Goal: Find specific page/section: Find specific page/section

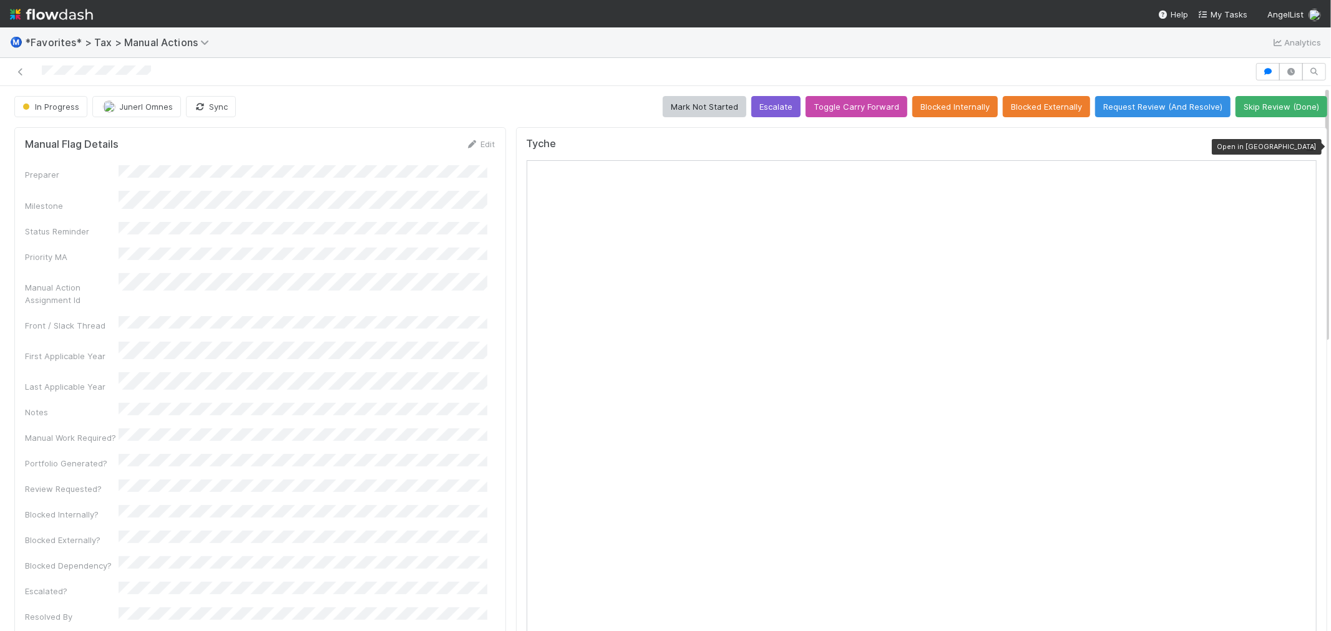
click at [1304, 145] on icon at bounding box center [1310, 147] width 12 height 8
click at [14, 71] on icon at bounding box center [20, 72] width 12 height 8
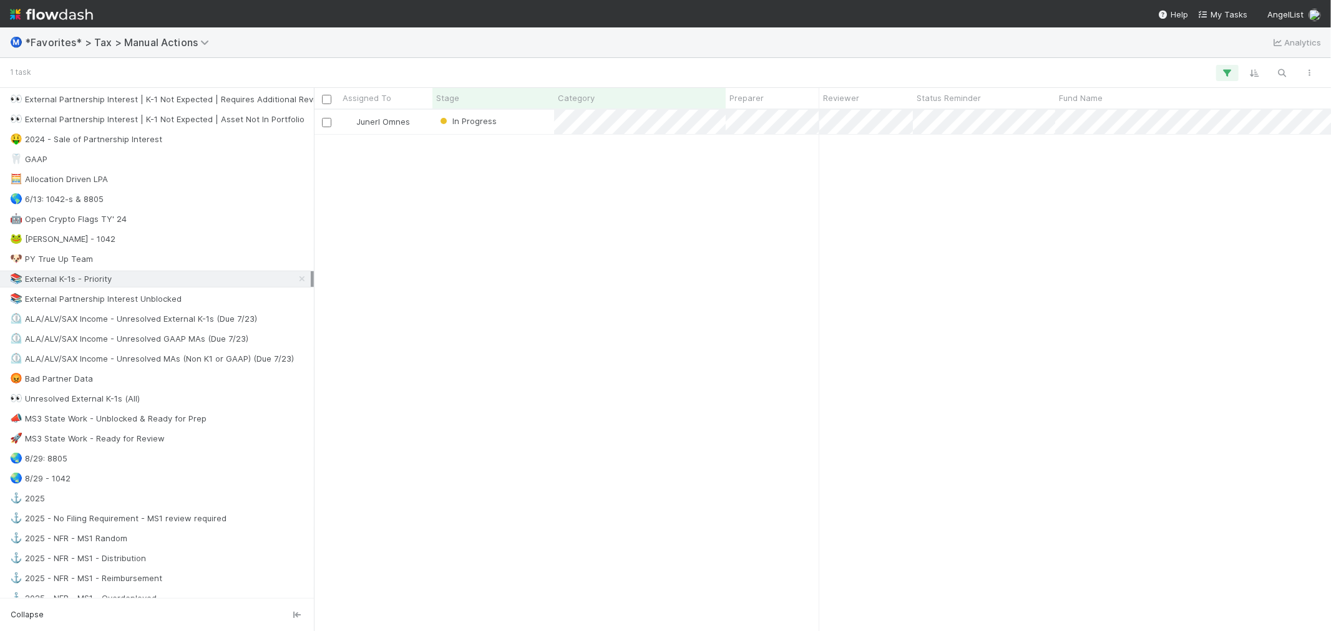
scroll to position [624, 0]
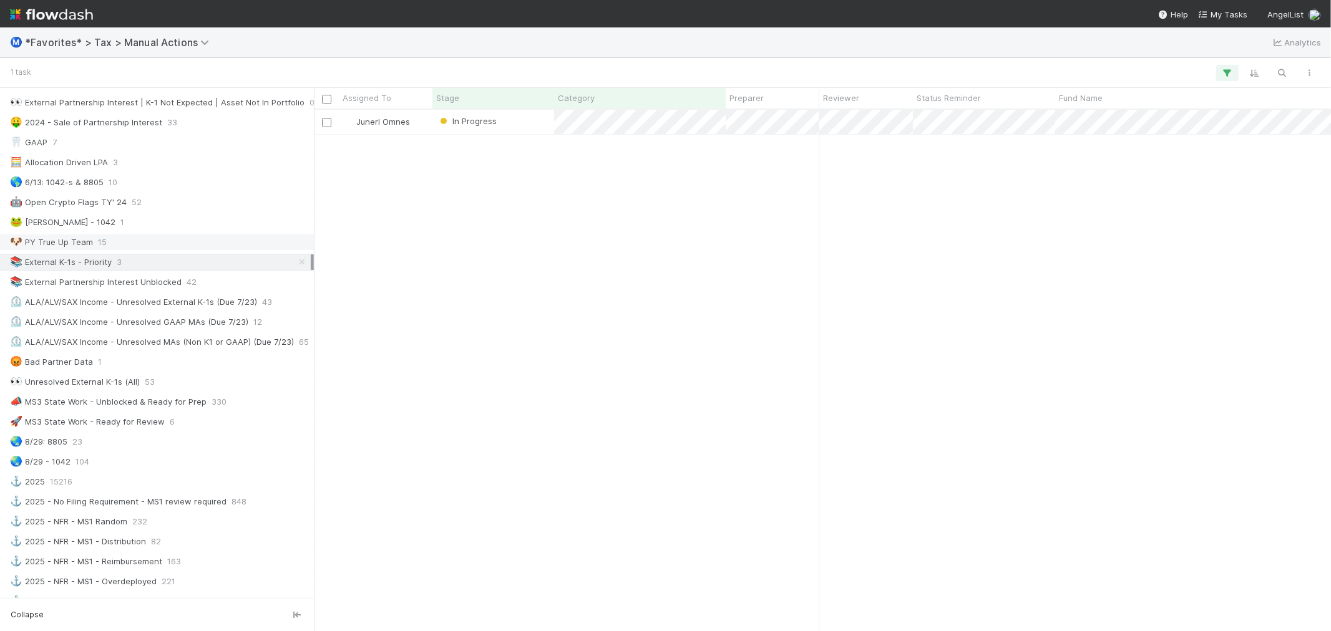
click at [144, 243] on div "🐶 PY True Up Team 15" at bounding box center [160, 243] width 301 height 16
click at [167, 124] on span "33" at bounding box center [172, 123] width 10 height 16
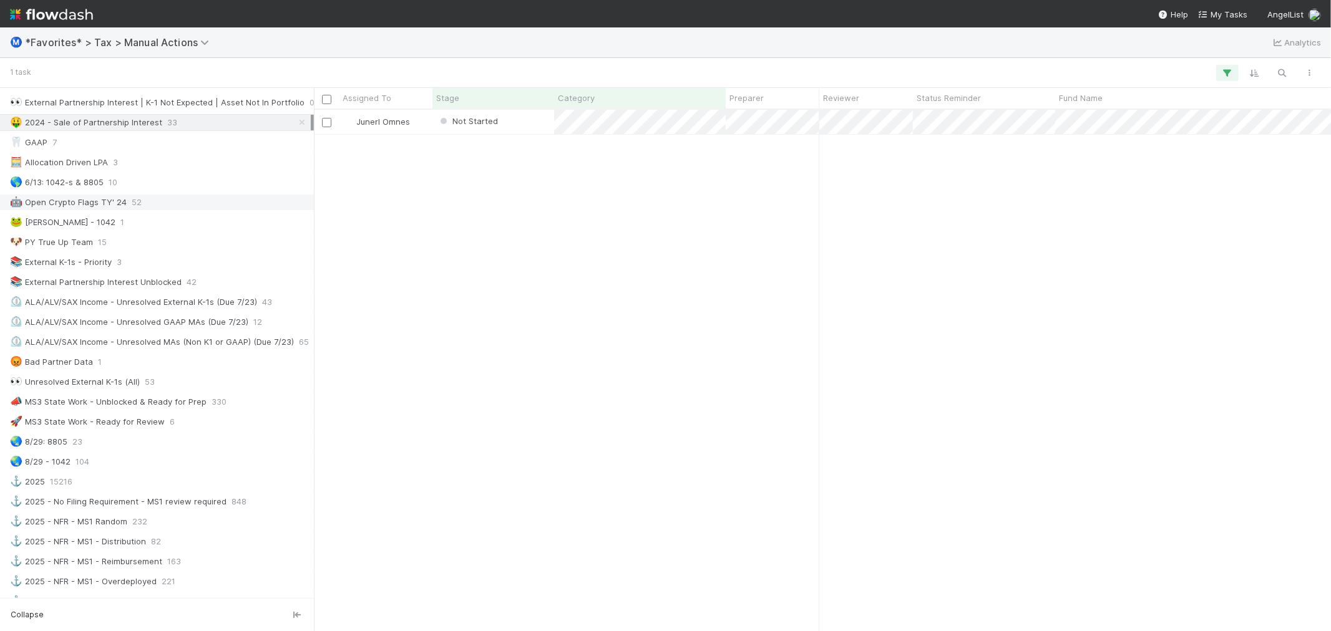
scroll to position [510, 1007]
click at [674, 211] on div "Junerl Omnes Not Started [DATE] 4:29:56 PM [DATE] 6:30:16 PM 0" at bounding box center [822, 370] width 1017 height 521
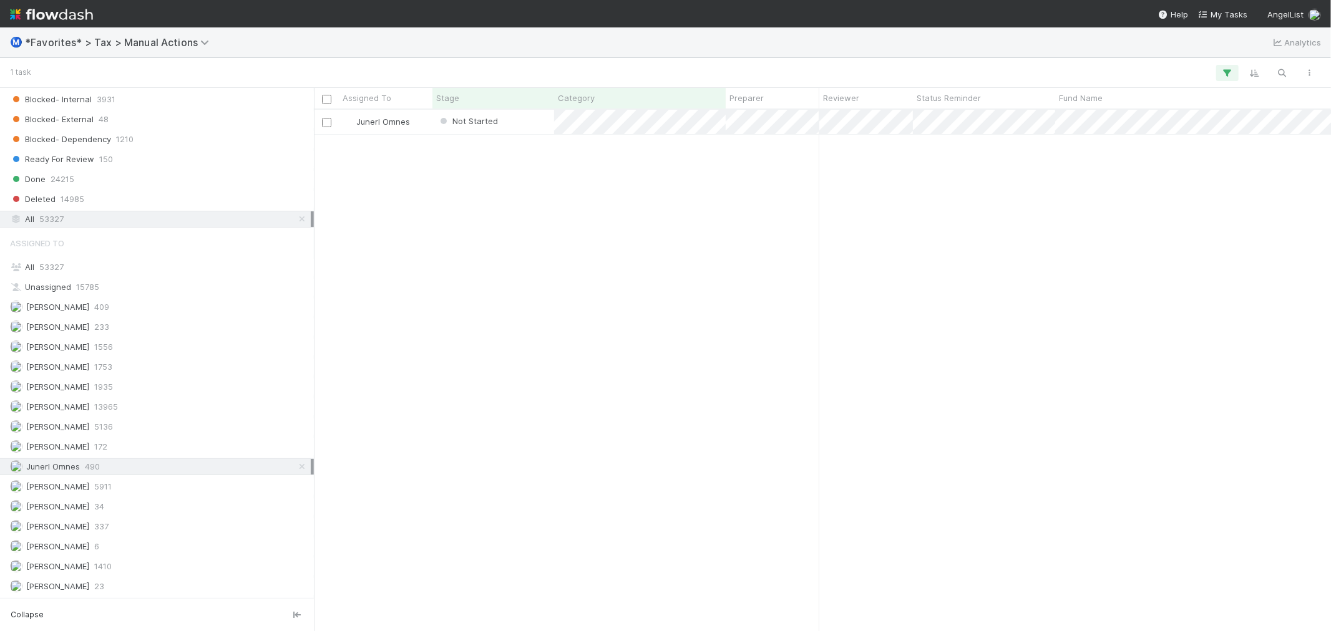
scroll to position [1306, 0]
click at [148, 442] on div "[PERSON_NAME] 172" at bounding box center [160, 447] width 301 height 16
click at [148, 469] on div "Junerl Omnes 490" at bounding box center [160, 467] width 301 height 16
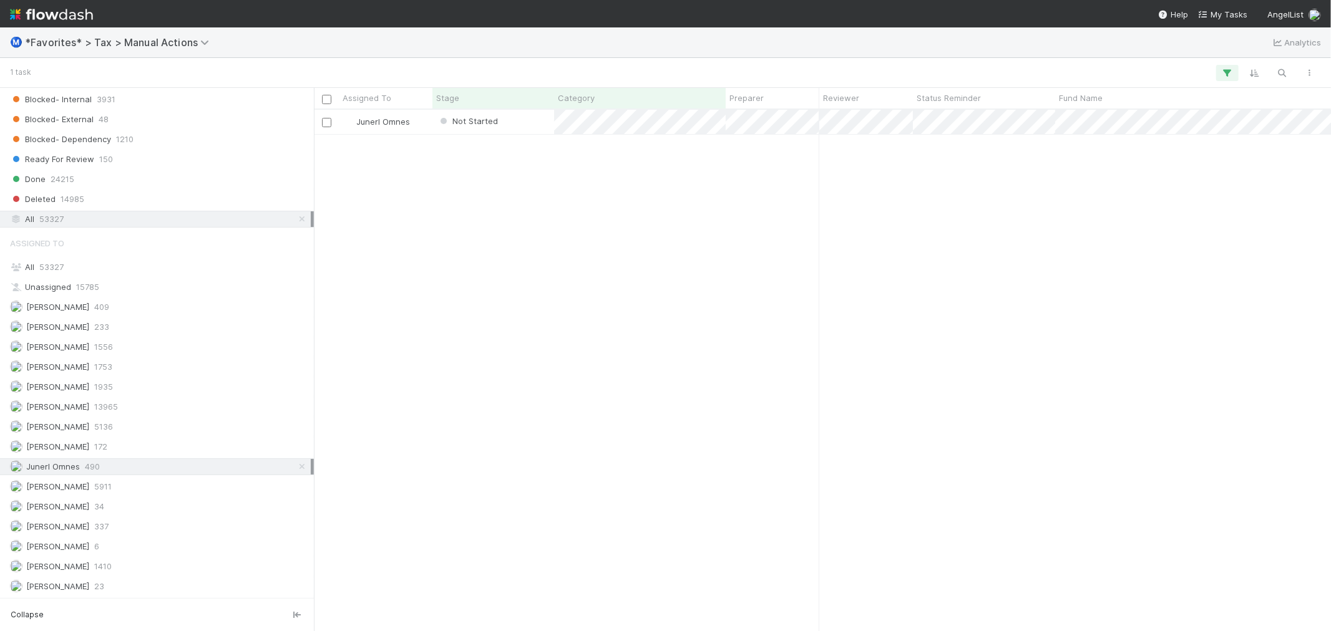
click at [621, 313] on div "Junerl Omnes Not Started [DATE] 4:29:56 PM [DATE] 6:30:16 PM 0" at bounding box center [822, 370] width 1017 height 521
